Goal: Navigation & Orientation: Find specific page/section

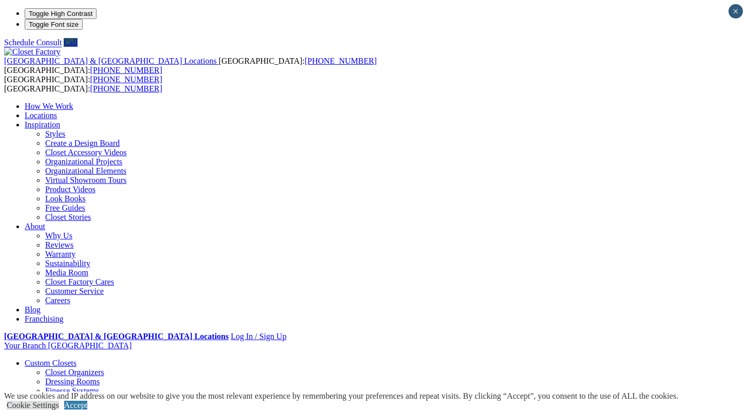
click at [49, 377] on link "Dressing Rooms" at bounding box center [72, 381] width 54 height 9
click at [54, 359] on link "Custom Closets" at bounding box center [51, 363] width 52 height 9
click at [50, 409] on link "Walk-in Closets" at bounding box center [71, 418] width 52 height 9
